Goal: Task Accomplishment & Management: Use online tool/utility

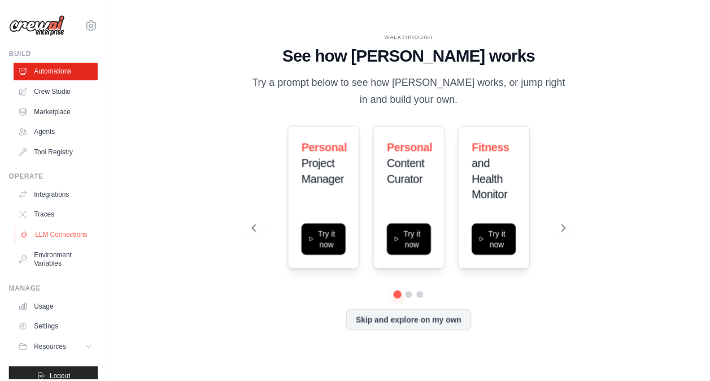
scroll to position [24, 0]
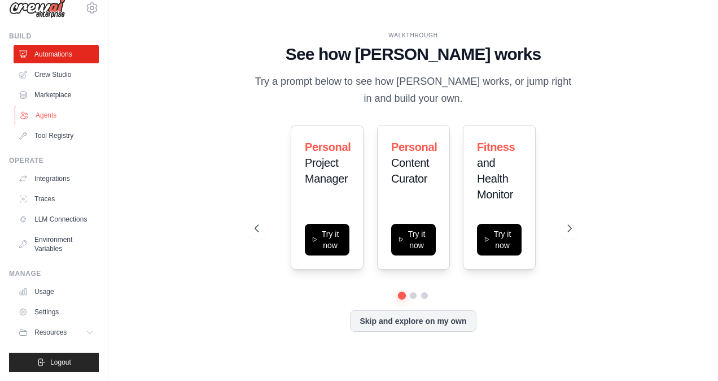
click at [51, 106] on link "Agents" at bounding box center [57, 115] width 85 height 18
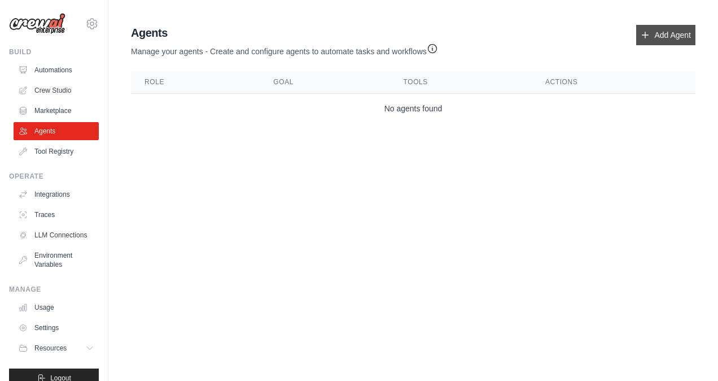
click at [651, 33] on link "Add Agent" at bounding box center [666, 35] width 59 height 20
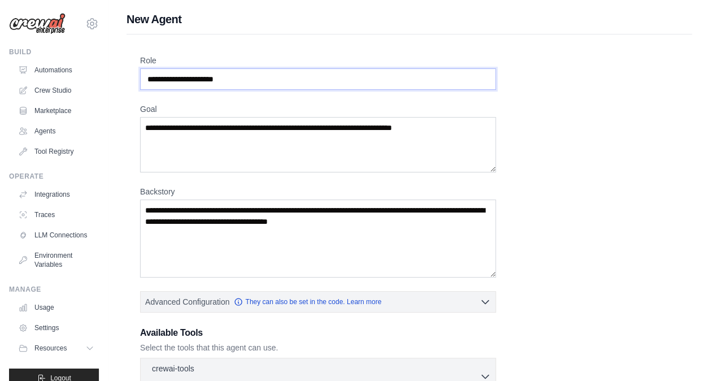
drag, startPoint x: 244, startPoint y: 80, endPoint x: 176, endPoint y: 152, distance: 99.1
click at [176, 152] on div "Role Goal Backstory Advanced Configuration They can also be set in the code. Le…" at bounding box center [409, 305] width 538 height 500
click at [176, 152] on textarea "Goal" at bounding box center [318, 144] width 356 height 55
click at [239, 232] on textarea "Backstory" at bounding box center [318, 238] width 356 height 78
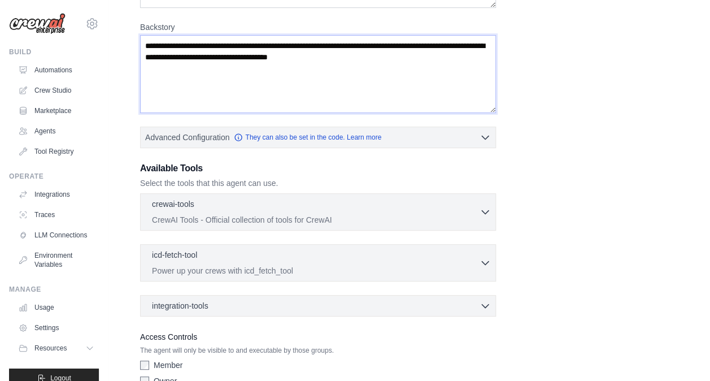
scroll to position [222, 0]
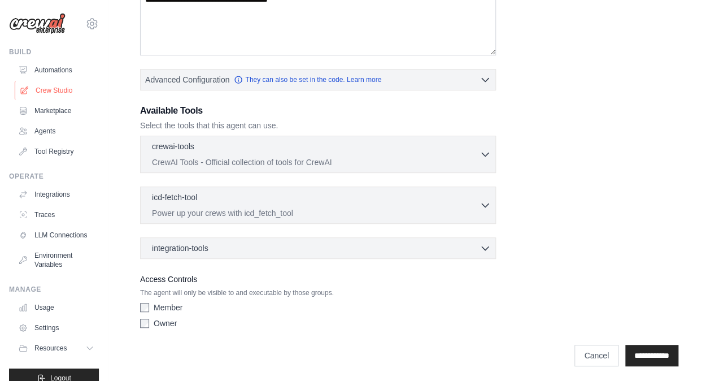
click at [53, 88] on link "Crew Studio" at bounding box center [57, 90] width 85 height 18
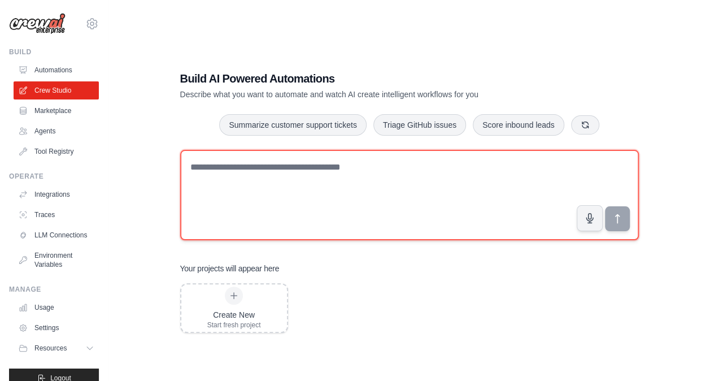
click at [284, 185] on textarea at bounding box center [409, 195] width 459 height 90
